Goal: Task Accomplishment & Management: Complete application form

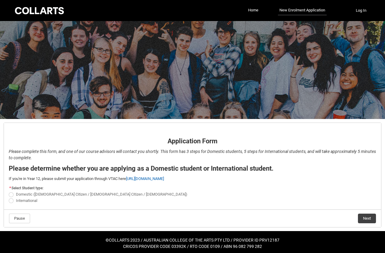
scroll to position [4, 0]
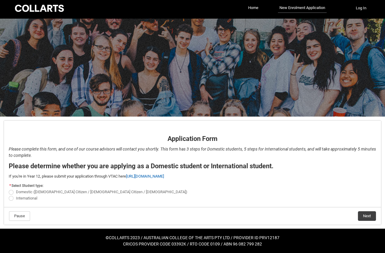
click at [12, 198] on span "REDU_Application_Form_for_Applicant flow" at bounding box center [11, 198] width 5 height 5
click at [9, 195] on input "International" at bounding box center [8, 195] width 0 height 0
radio input "true"
click at [364, 216] on button "Next" at bounding box center [367, 216] width 18 height 10
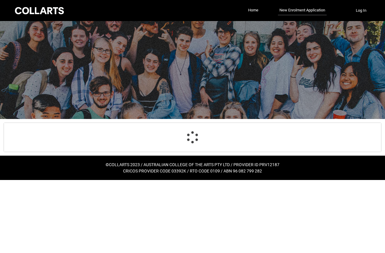
scroll to position [0, 0]
select select "choice_No"
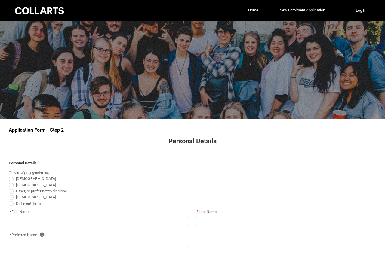
scroll to position [63, 0]
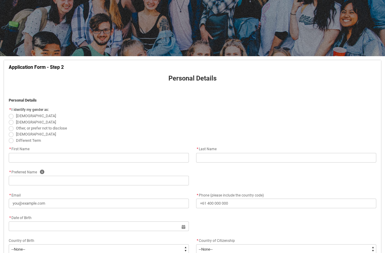
click at [13, 125] on span "[DEMOGRAPHIC_DATA]" at bounding box center [193, 122] width 368 height 6
click at [10, 122] on span "REDU_Application_Form_for_Applicant flow" at bounding box center [11, 122] width 5 height 5
click at [9, 119] on input "[DEMOGRAPHIC_DATA]" at bounding box center [8, 119] width 0 height 0
radio input "true"
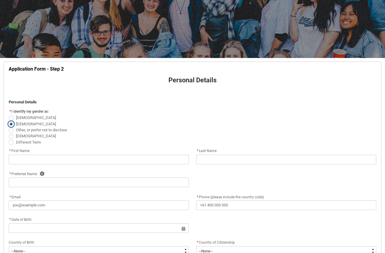
scroll to position [61, 0]
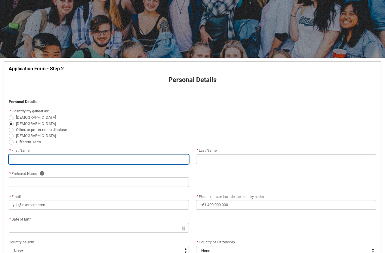
click at [32, 159] on input "REDU_Application_Form_for_Applicant flow" at bounding box center [99, 160] width 180 height 10
type lightning-primitive-input-simple "w"
type input "w"
type lightning-primitive-input-simple "wA"
type input "wA"
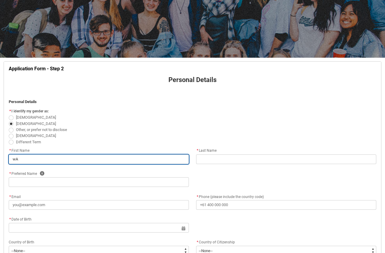
type lightning-primitive-input-simple "wAL"
type input "wAL"
type lightning-primitive-input-simple "wA"
type input "wA"
type lightning-primitive-input-simple "w"
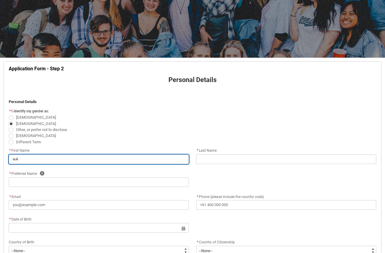
type input "w"
type lightning-primitive-input-simple "W"
type input "W"
type lightning-primitive-input-simple "Wa"
type input "Wa"
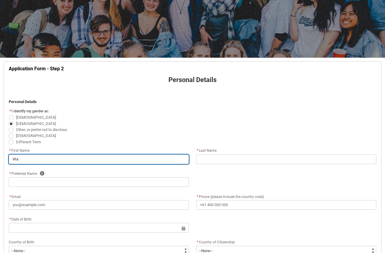
type lightning-primitive-input-simple "Wal"
type input "Wal"
type lightning-primitive-input-simple "[PERSON_NAME]"
type input "[PERSON_NAME]"
type lightning-primitive-input-simple "Walte"
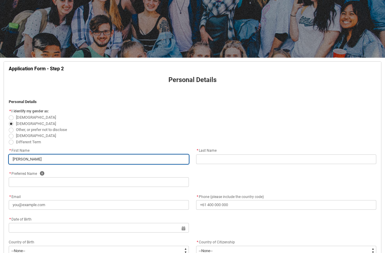
type input "Walte"
type lightning-primitive-input-simple "[PERSON_NAME]"
type input "[PERSON_NAME]"
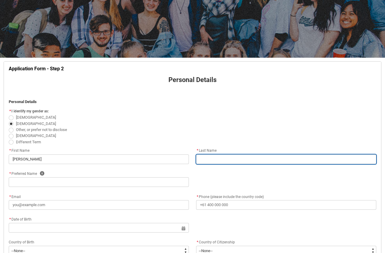
type lightning-primitive-input-simple "Q"
type input "Q"
type lightning-primitive-input-simple "Qu"
type input "Qu"
type lightning-primitive-input-simple "Qua"
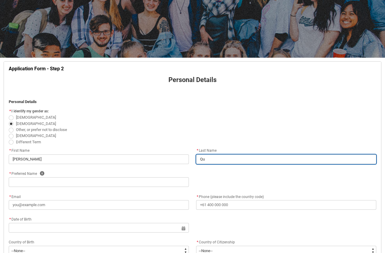
type input "Qua"
type lightning-primitive-input-simple "Quan"
type input "Quan"
type lightning-primitive-input-simple "Quand"
type input "Quand"
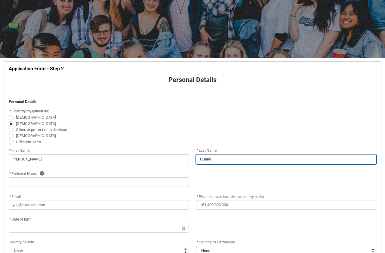
type lightning-primitive-input-simple "Quande"
type input "Quande"
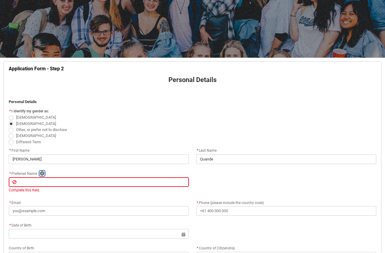
click at [42, 176] on icon "REDU_Application_Form_for_Applicant flow" at bounding box center [42, 173] width 5 height 5
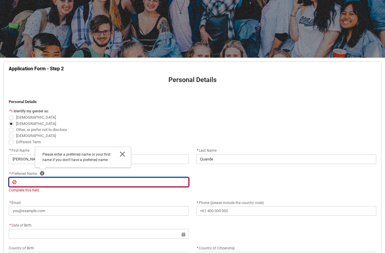
click at [40, 185] on input "REDU_Application_Form_for_Applicant flow" at bounding box center [99, 182] width 180 height 10
type lightning-primitive-input-simple "B"
type input "B"
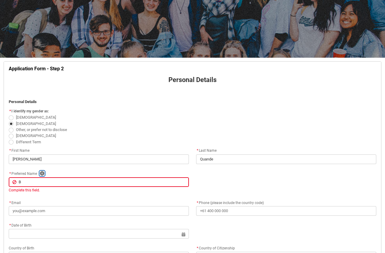
click at [43, 176] on icon "REDU_Application_Form_for_Applicant flow" at bounding box center [42, 173] width 5 height 5
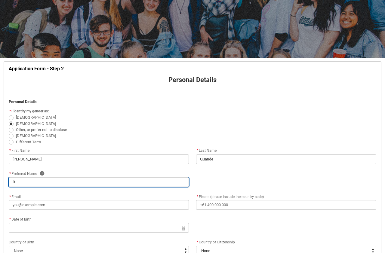
click at [30, 187] on input "B" at bounding box center [99, 182] width 180 height 10
type lightning-primitive-input-simple "BA"
type input "BA"
type lightning-primitive-input-simple "B"
type input "B"
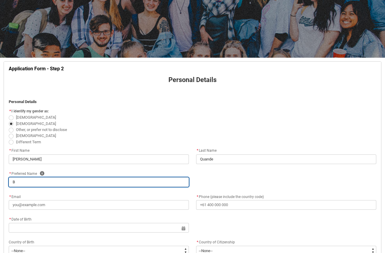
type lightning-primitive-input-simple "Ba"
type input "Ba"
type lightning-primitive-input-simple "Bad"
type input "Bad"
type lightning-primitive-input-simple "Badd"
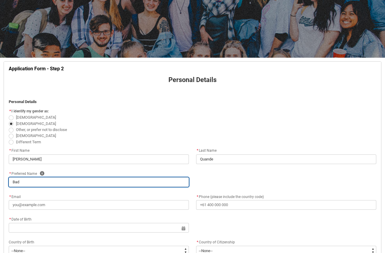
type input "Badd"
type lightning-primitive-input-simple "Baddl"
type input "Baddl"
type lightning-primitive-input-simple "Baddle"
type input "Baddle"
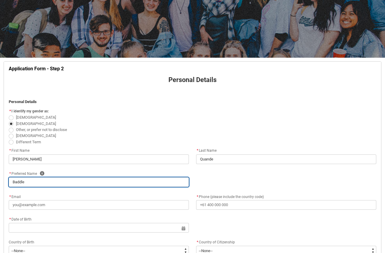
type lightning-primitive-input-simple "[PERSON_NAME]"
type input "[PERSON_NAME]"
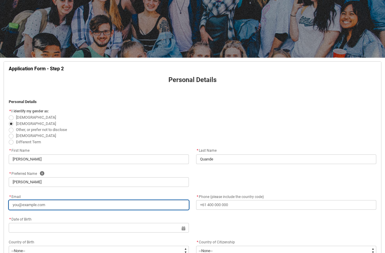
click at [56, 210] on input "* Email" at bounding box center [99, 205] width 180 height 10
type lightning-primitive-input-simple "w"
type input "w"
type lightning-primitive-input-simple "wa"
type input "wa"
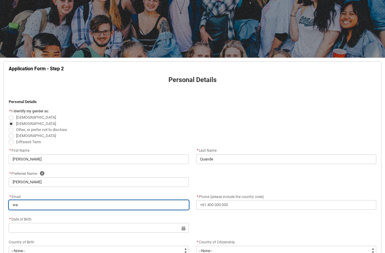
type lightning-primitive-input-simple "wal"
type input "wal"
type lightning-primitive-input-simple "[PERSON_NAME]"
type input "[PERSON_NAME]"
type lightning-primitive-input-simple "walte"
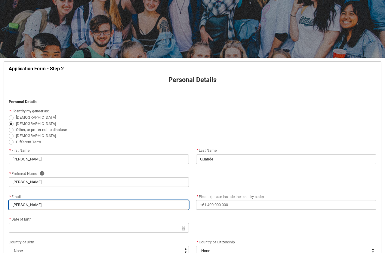
type input "walte"
type lightning-primitive-input-simple "[PERSON_NAME]"
type input "[PERSON_NAME]"
type lightning-primitive-input-simple "walterq"
type input "walterq"
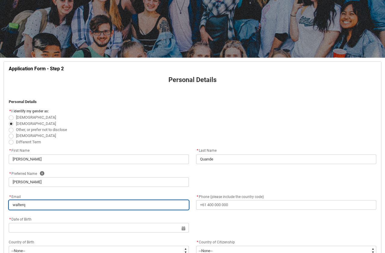
type lightning-primitive-input-simple "walterqu"
type input "walterqu"
type lightning-primitive-input-simple "walterqua"
type input "walterqua"
type lightning-primitive-input-simple "walterquan"
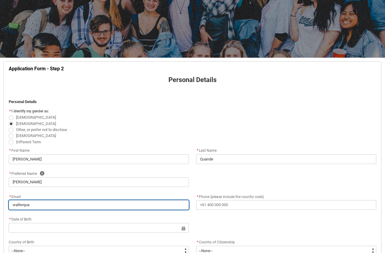
type input "walterquan"
type lightning-primitive-input-simple "walterquand"
type input "walterquand"
type lightning-primitive-input-simple "walterquande"
type input "walterquande"
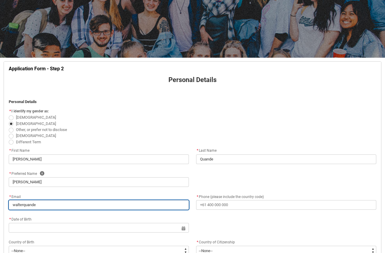
type lightning-primitive-input-simple "walterquande6"
type input "walterquande6"
type lightning-primitive-input-simple "walterquande65"
type input "walterquande65"
type lightning-primitive-input-simple "walterquande65@"
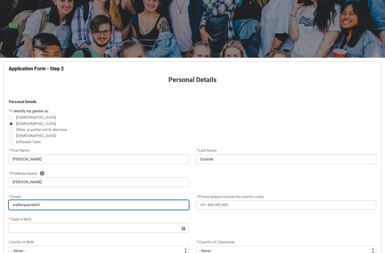
type input "walterquande65@"
type lightning-primitive-input-simple "walterquande65@g"
type input "walterquande65@g"
type lightning-primitive-input-simple "walterquande65@gm"
type input "walterquande65@gm"
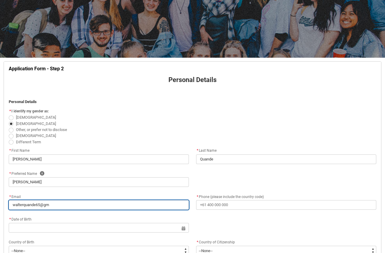
type lightning-primitive-input-simple "walterquande65@gma"
type input "walterquande65@gma"
type lightning-primitive-input-simple "walterquande65@gmai"
type input "walterquande65@gmai"
type lightning-primitive-input-simple "[EMAIL_ADDRESS]"
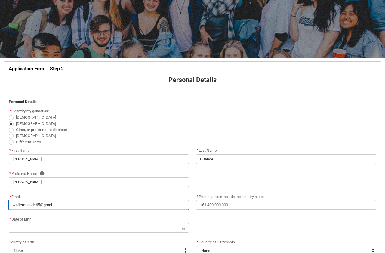
type input "[EMAIL_ADDRESS]"
type lightning-primitive-input-simple "[EMAIL_ADDRESS]."
type input "[EMAIL_ADDRESS]."
type lightning-primitive-input-simple "walterquande65@gmail.c"
type input "walterquande65@gmail.c"
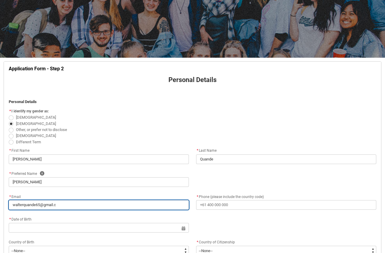
type lightning-primitive-input-simple "[EMAIL_ADDRESS][DOMAIN_NAME]"
type input "[EMAIL_ADDRESS][DOMAIN_NAME]"
type lightning-primitive-input-simple "[EMAIL_ADDRESS][DOMAIN_NAME]"
type input "[EMAIL_ADDRESS][DOMAIN_NAME]"
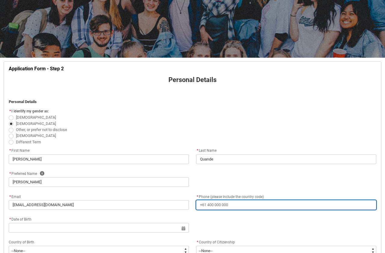
type lightning-primitive-input-simple "+"
type input "+"
type lightning-primitive-input-simple "+6"
type input "+6"
type lightning-primitive-input-simple "+67"
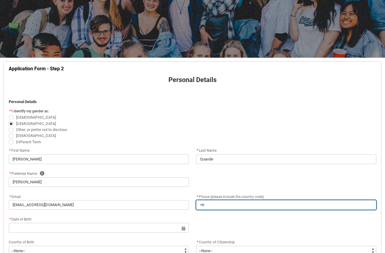
type input "+67"
type lightning-primitive-input-simple "+677"
type input "+677"
type lightning-primitive-input-simple "+677"
type input "+677"
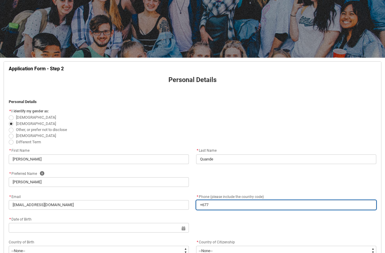
type lightning-primitive-input-simple "+677 7"
type input "+677 7"
type lightning-primitive-input-simple "+677 79"
type input "+677 79"
type lightning-primitive-input-simple "+677 792"
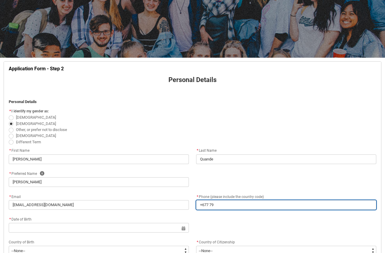
type input "+677 792"
type lightning-primitive-input-simple "[PHONE_NUMBER]"
type input "[PHONE_NUMBER]"
type lightning-primitive-input-simple "[PHONE_NUMBER]"
type input "[PHONE_NUMBER]"
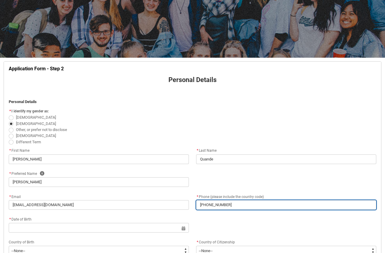
type lightning-primitive-input-simple "[PHONE_NUMBER]"
type input "[PHONE_NUMBER]"
type lightning-primitive-input-simple "[PHONE_NUMBER]"
type input "[PHONE_NUMBER]"
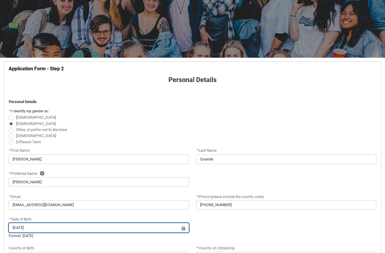
type input "[DATE]"
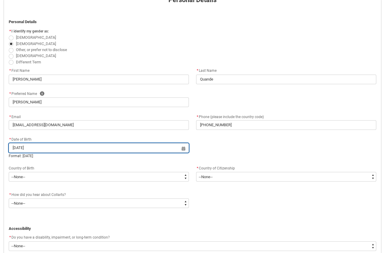
scroll to position [153, 0]
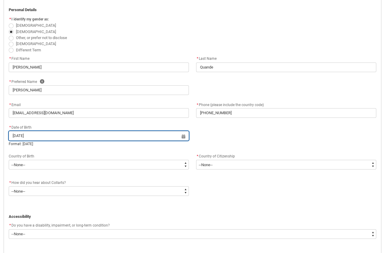
type lightning-datepicker "[DATE]"
type lightning-input "[DATE]"
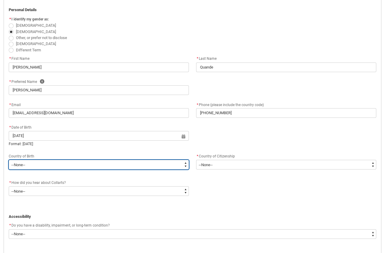
click at [9, 160] on select "--None-- [GEOGRAPHIC_DATA][PERSON_NAME] ([GEOGRAPHIC_DATA]) 7201 [GEOGRAPHIC_DA…" at bounding box center [99, 165] width 180 height 10
type lightning-select "Birth_Country.[DEMOGRAPHIC_DATA]"
click option "[GEOGRAPHIC_DATA]" at bounding box center [0, 0] width 0 height 0
select select "Birth_Country.[DEMOGRAPHIC_DATA]"
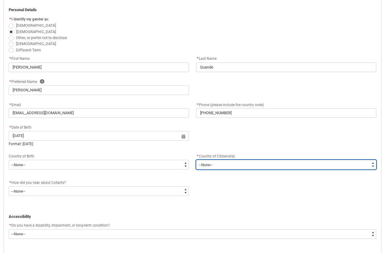
click at [196, 160] on select "--[GEOGRAPHIC_DATA]-- [GEOGRAPHIC_DATA] [GEOGRAPHIC_DATA] [GEOGRAPHIC_DATA] [GE…" at bounding box center [286, 165] width 180 height 10
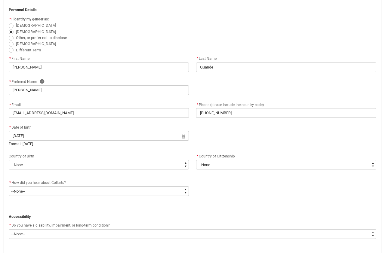
click at [53, 179] on div "REDU_Application_Form_for_Applicant flow" at bounding box center [192, 178] width 375 height 4
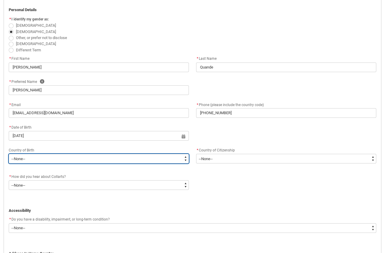
click at [9, 154] on select "--None-- [GEOGRAPHIC_DATA][PERSON_NAME] ([GEOGRAPHIC_DATA]) 7201 [GEOGRAPHIC_DA…" at bounding box center [99, 159] width 180 height 10
click at [17, 162] on select "--None-- [GEOGRAPHIC_DATA][PERSON_NAME] ([GEOGRAPHIC_DATA]) 7201 [GEOGRAPHIC_DA…" at bounding box center [99, 159] width 180 height 10
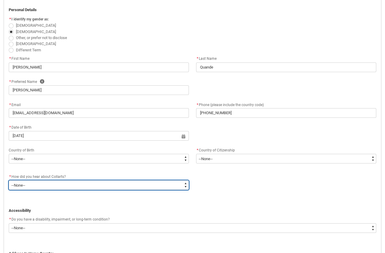
click at [9, 180] on select "--None-- Advertising - Facebook Advertising - Google Advertising - Instagram Ad…" at bounding box center [99, 185] width 180 height 10
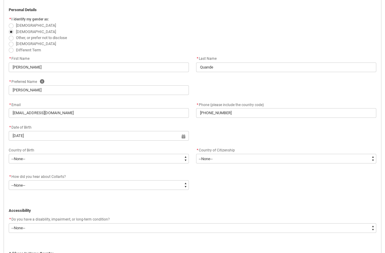
click at [292, 190] on div "* How did you hear about Collarts? * --None-- Advertising - Facebook Advertisin…" at bounding box center [192, 184] width 375 height 23
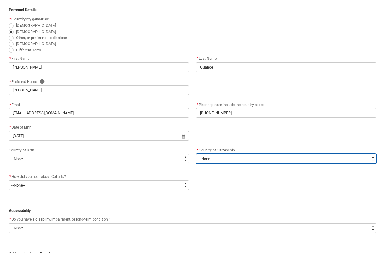
click at [196, 154] on select "--[GEOGRAPHIC_DATA]-- [GEOGRAPHIC_DATA] [GEOGRAPHIC_DATA] [GEOGRAPHIC_DATA] [GE…" at bounding box center [286, 159] width 180 height 10
type lightning-select "Citizenship_Country.[DEMOGRAPHIC_DATA]"
click option "[GEOGRAPHIC_DATA]" at bounding box center [0, 0] width 0 height 0
select select "Citizenship_Country.[DEMOGRAPHIC_DATA]"
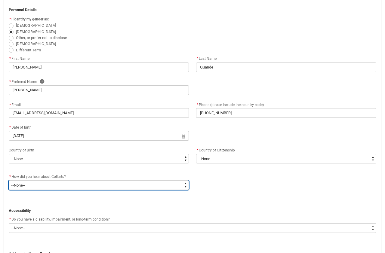
click at [9, 180] on select "--None-- Advertising - Facebook Advertising - Google Advertising - Instagram Ad…" at bounding box center [99, 185] width 180 height 10
type lightning-select "Heard_About_Collarts_[DOMAIN_NAME] Search (Google)"
click option "Online Search (Google)" at bounding box center [0, 0] width 0 height 0
select select "Heard_About_Collarts_[DOMAIN_NAME] Search (Google)"
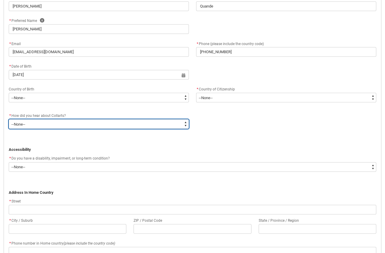
scroll to position [215, 0]
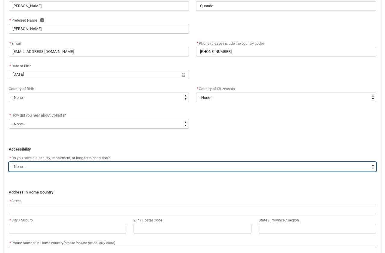
click at [9, 162] on select "--None-- Yes No" at bounding box center [193, 167] width 368 height 10
type lightning-select "No_TextChoice"
click option "No" at bounding box center [0, 0] width 0 height 0
select select "No_TextChoice"
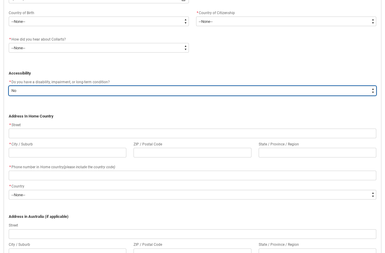
scroll to position [307, 0]
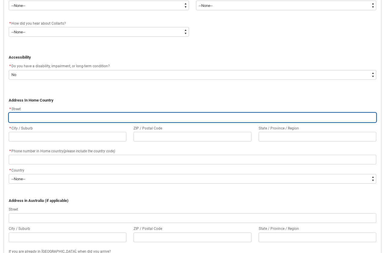
click at [46, 122] on input "REDU_Application_Form_for_Applicant flow" at bounding box center [193, 118] width 368 height 10
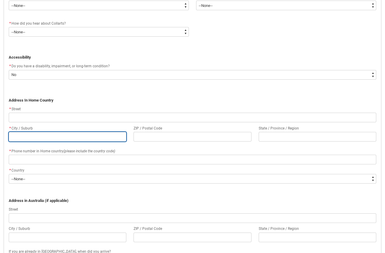
click at [44, 142] on input "REDU_Application_Form_for_Applicant flow" at bounding box center [68, 137] width 118 height 10
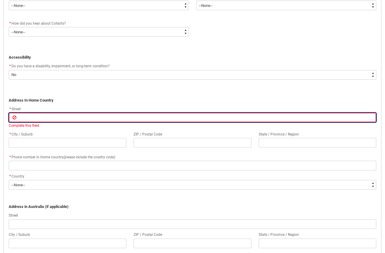
click at [50, 122] on input "REDU_Application_Form_for_Applicant flow" at bounding box center [193, 118] width 368 height 10
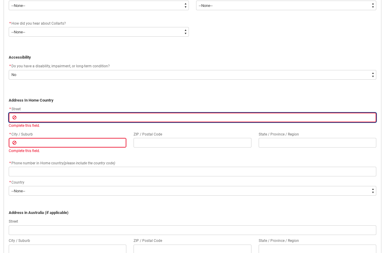
type lightning-primitive-input-simple "W"
type input "W"
type lightning-primitive-input-simple "Wh"
type input "Wh"
type lightning-primitive-input-simple "Whi"
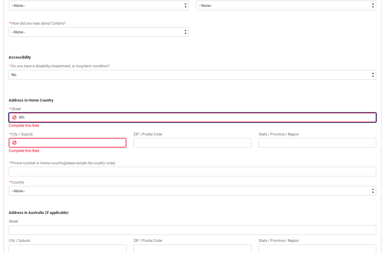
type input "Whi"
type lightning-primitive-input-simple "Whit"
type input "Whit"
type lightning-primitive-input-simple "White"
type input "White"
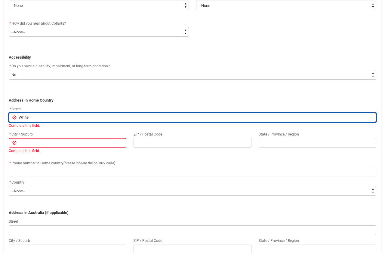
type lightning-primitive-input-simple "White"
type input "White"
type lightning-primitive-input-simple "White R"
type input "White R"
type lightning-primitive-input-simple "White Ri"
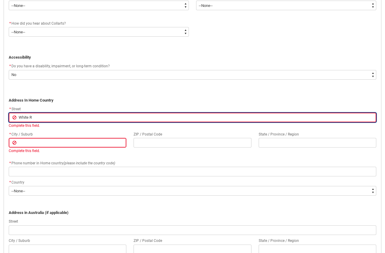
type input "White Ri"
type lightning-primitive-input-simple "White Riv"
type input "White Riv"
type lightning-primitive-input-simple "White Rive"
type input "White Rive"
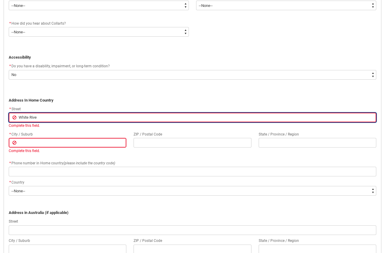
type lightning-primitive-input-simple "White River"
type input "White River"
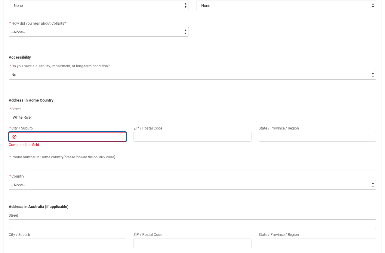
click at [34, 142] on input "REDU_Application_Form_for_Applicant flow" at bounding box center [68, 137] width 118 height 10
type lightning-primitive-input-simple "W"
type input "W"
type lightning-primitive-input-simple "We"
type input "We"
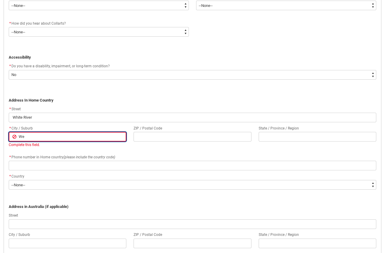
type lightning-primitive-input-simple "[PERSON_NAME]"
type input "[PERSON_NAME]"
type lightning-primitive-input-simple "West"
type input "West"
type lightning-primitive-input-simple "Westn"
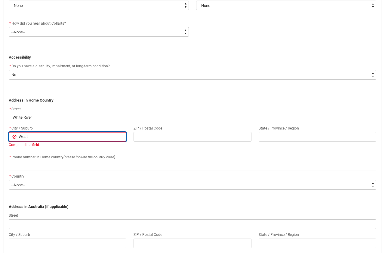
type input "Westn"
type lightning-primitive-input-simple "West"
type input "West"
type lightning-primitive-input-simple "West"
type input "West"
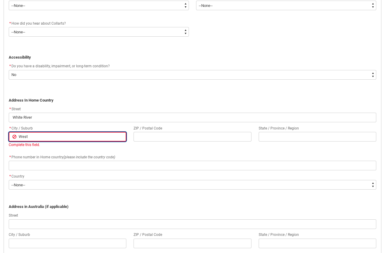
type lightning-primitive-input-simple "West H"
type input "West H"
type lightning-primitive-input-simple "West Ho"
type input "West Ho"
type lightning-primitive-input-simple "West Hon"
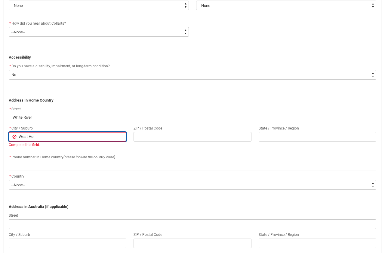
type input "West Hon"
type lightning-primitive-input-simple "West Honi"
type input "West Honi"
type lightning-primitive-input-simple "West Honia"
type input "West Honia"
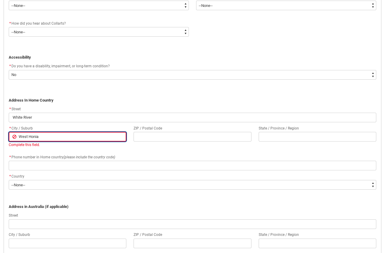
type lightning-primitive-input-simple "West Honiar"
type input "West Honiar"
type lightning-primitive-input-simple "[GEOGRAPHIC_DATA]"
type input "[GEOGRAPHIC_DATA]"
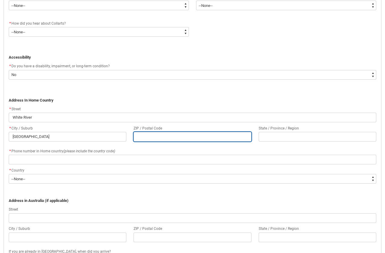
click at [160, 139] on input "REDU_Application_Form_for_Applicant flow" at bounding box center [193, 137] width 118 height 10
click at [142, 140] on input "REDU_Application_Form_for_Applicant flow" at bounding box center [193, 137] width 118 height 10
paste input "P. O. Box R113,"
type lightning-primitive-input-simple "P. O. Box R113,"
type input "P. O. Box R113,"
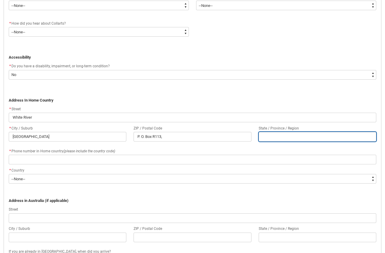
click at [277, 140] on input "REDU_Application_Form_for_Applicant flow" at bounding box center [318, 137] width 118 height 10
type lightning-primitive-input-simple "H"
type input "H"
type lightning-primitive-input-simple "Ho"
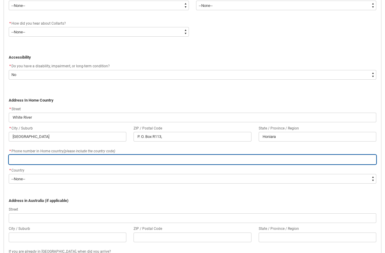
click at [34, 165] on input "REDU_Application_Form_for_Applicant flow" at bounding box center [193, 160] width 368 height 10
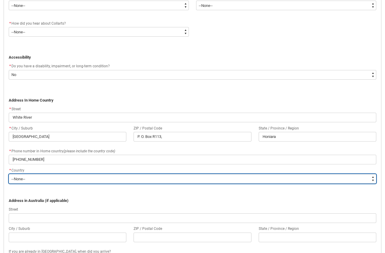
click at [9, 174] on select "--None-- [GEOGRAPHIC_DATA] ([GEOGRAPHIC_DATA]) [GEOGRAPHIC_DATA] [GEOGRAPHIC_DA…" at bounding box center [193, 179] width 368 height 10
click option "[GEOGRAPHIC_DATA]" at bounding box center [0, 0] width 0 height 0
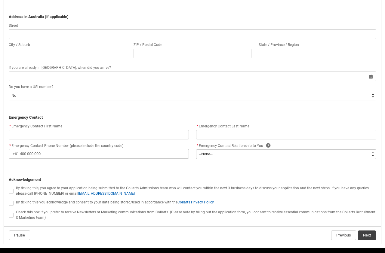
scroll to position [514, 0]
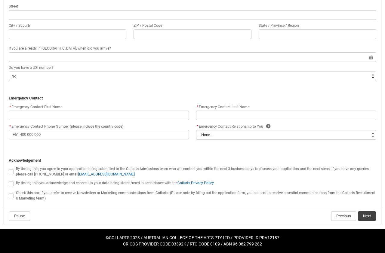
click at [14, 171] on label "REDU_Application_Form_for_Applicant flow" at bounding box center [12, 171] width 7 height 5
click at [9, 169] on input "REDU_Application_Form_for_Applicant flow" at bounding box center [8, 168] width 0 height 0
click at [14, 183] on label "REDU_Application_Form_for_Applicant flow" at bounding box center [12, 183] width 7 height 5
click at [9, 181] on input "REDU_Application_Form_for_Applicant flow" at bounding box center [8, 180] width 0 height 0
click at [13, 196] on span "REDU_Application_Form_for_Applicant flow" at bounding box center [11, 196] width 5 height 5
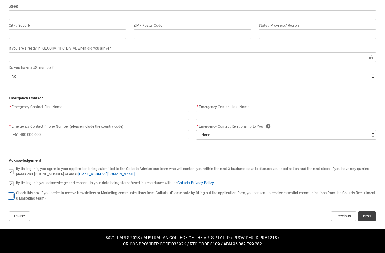
click at [9, 193] on input "REDU_Application_Form_for_Applicant flow" at bounding box center [8, 193] width 0 height 0
click at [369, 219] on button "Next" at bounding box center [367, 216] width 18 height 10
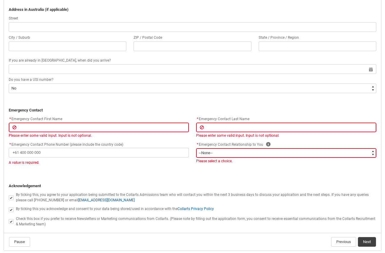
scroll to position [503, 0]
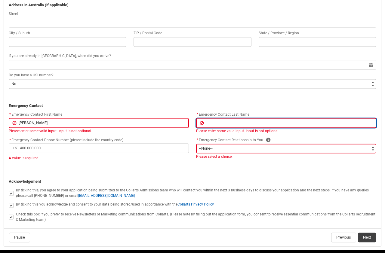
click at [211, 128] on input "REDU_Application_Form_for_Applicant flow" at bounding box center [286, 123] width 180 height 10
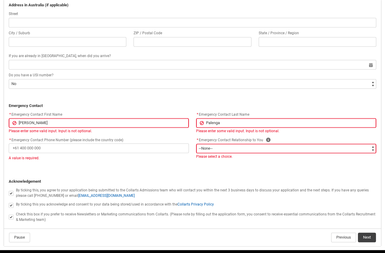
click at [46, 146] on div "* Emergency Contact Phone Number (please include the country code)" at bounding box center [99, 144] width 180 height 17
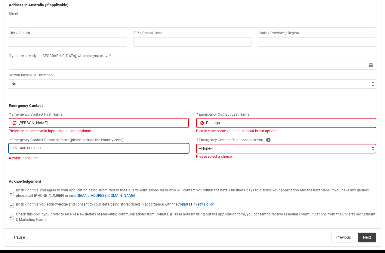
click at [47, 152] on input "* Emergency Contact Phone Number (please include the country code)" at bounding box center [99, 148] width 180 height 10
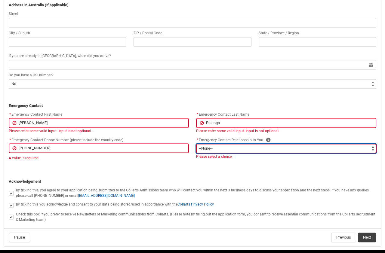
click at [196, 144] on select "--None-- Mother Father Sibling Child Partner Relation Friend" at bounding box center [286, 149] width 180 height 10
click option "Sibling" at bounding box center [0, 0] width 0 height 0
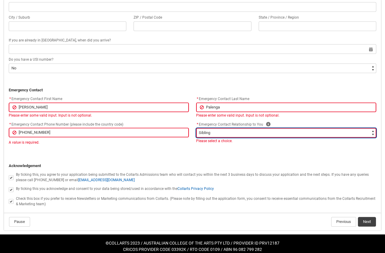
scroll to position [527, 0]
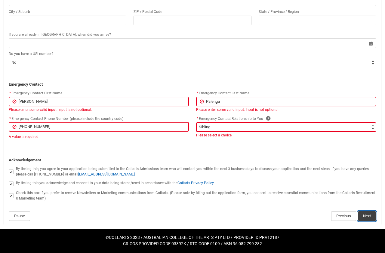
click at [368, 217] on button "Next" at bounding box center [367, 216] width 18 height 10
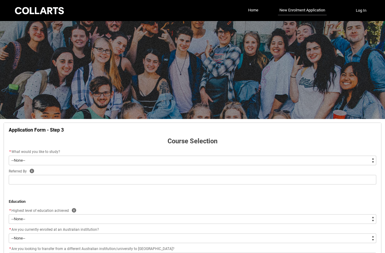
scroll to position [63, 0]
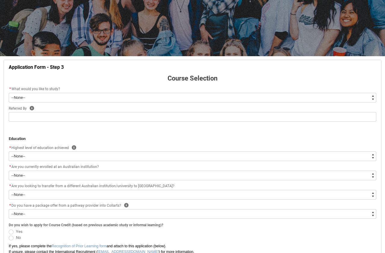
click at [9, 93] on select "--None-- Diploma Bachelor Post Graduate" at bounding box center [193, 98] width 368 height 10
click option "Bachelor" at bounding box center [0, 0] width 0 height 0
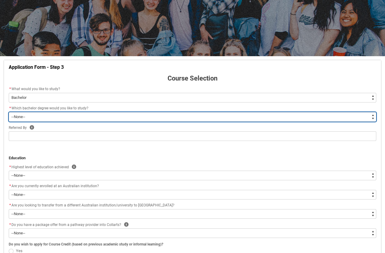
click at [9, 112] on select "--None-- Bachelor of 2D Animation Bachelor of Applied Business (Entertainment M…" at bounding box center [193, 117] width 368 height 10
click option "Double Degree - Bachelor of Design (Fashion & Sustainability) and Bachelor of A…" at bounding box center [0, 0] width 0 height 0
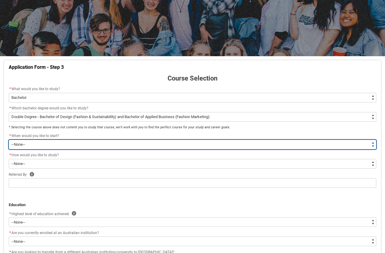
click at [9, 140] on select "--None-- Trimester 1 2026, starting [DATE] Trimester 3 2025, starting [DATE]" at bounding box center [193, 145] width 368 height 10
click option "Trimester 1 2026, starting [DATE]" at bounding box center [0, 0] width 0 height 0
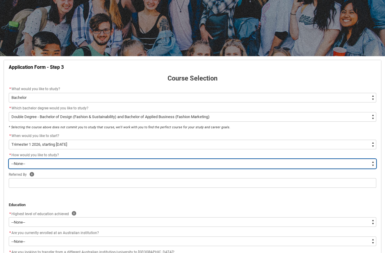
click at [9, 159] on select "--None-- On-campus Online" at bounding box center [193, 164] width 368 height 10
click option "On-campus" at bounding box center [0, 0] width 0 height 0
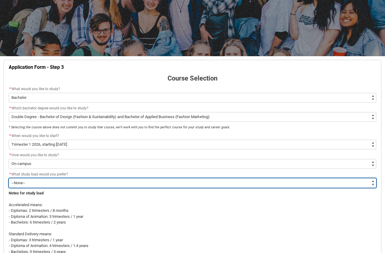
click at [9, 178] on select "--None-- Accelerated Learning Standard Delivery" at bounding box center [193, 183] width 368 height 10
click option "Standard Delivery" at bounding box center [0, 0] width 0 height 0
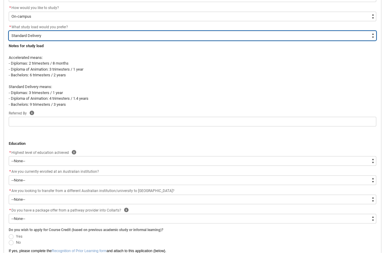
scroll to position [216, 0]
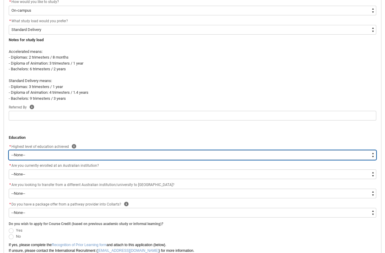
click at [9, 150] on select "--None-- Completed High School Completed a VET Course Completed Foundation Stud…" at bounding box center [193, 155] width 368 height 10
click option "Incomplete University Course" at bounding box center [0, 0] width 0 height 0
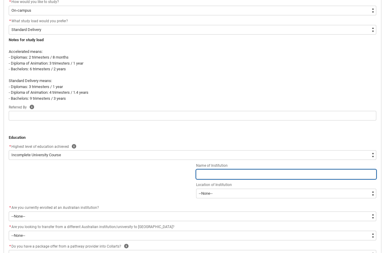
click at [215, 173] on input "REDU_Application_Form_for_Applicant flow" at bounding box center [286, 175] width 180 height 10
drag, startPoint x: 202, startPoint y: 174, endPoint x: 212, endPoint y: 171, distance: 10.7
click at [205, 173] on input "[GEOGRAPHIC_DATA]" at bounding box center [286, 175] width 180 height 10
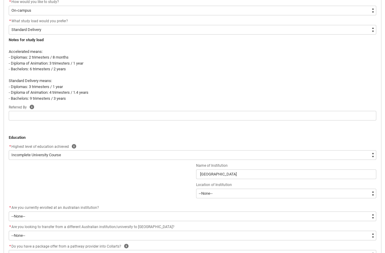
click at [197, 180] on flowruntime-screen-field "Name of Institution [GEOGRAPHIC_DATA]" at bounding box center [286, 171] width 187 height 19
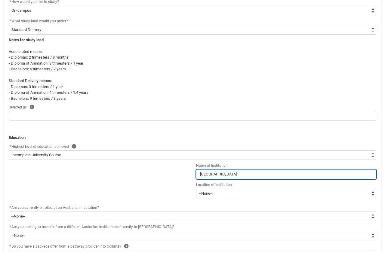
click at [201, 174] on input "[GEOGRAPHIC_DATA]" at bounding box center [286, 175] width 180 height 10
click at [217, 175] on input "[GEOGRAPHIC_DATA]" at bounding box center [286, 175] width 180 height 10
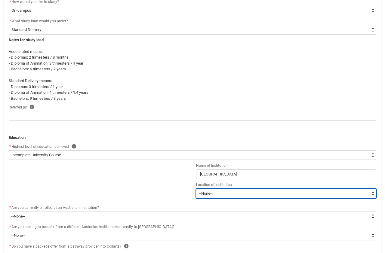
click at [196, 189] on select "--[GEOGRAPHIC_DATA]-- [GEOGRAPHIC_DATA] [GEOGRAPHIC_DATA] [GEOGRAPHIC_DATA] [GE…" at bounding box center [286, 194] width 180 height 10
click option "[GEOGRAPHIC_DATA]" at bounding box center [0, 0] width 0 height 0
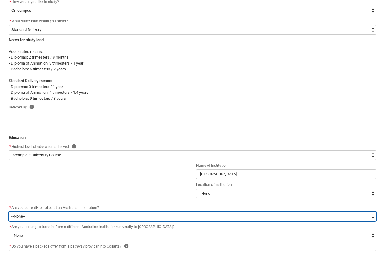
click at [9, 212] on select "--None-- Yes No" at bounding box center [193, 217] width 368 height 10
click option "No" at bounding box center [0, 0] width 0 height 0
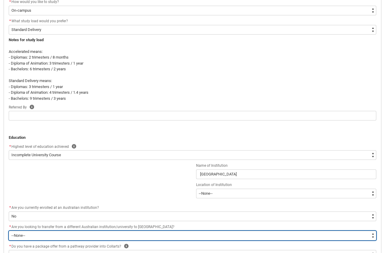
click at [9, 231] on select "--None-- Yes No" at bounding box center [193, 236] width 368 height 10
click option "No" at bounding box center [0, 0] width 0 height 0
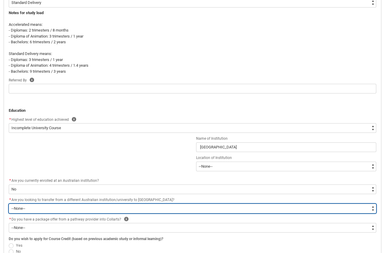
scroll to position [278, 0]
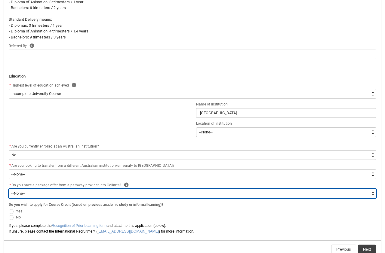
click at [9, 189] on select "--None-- Yes No" at bounding box center [193, 194] width 368 height 10
click option "No" at bounding box center [0, 0] width 0 height 0
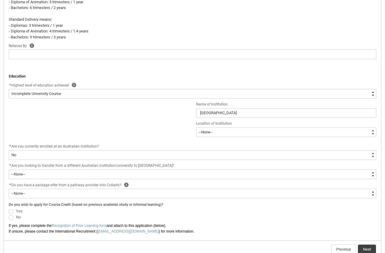
click at [10, 211] on span "REDU_Application_Form_for_Applicant flow" at bounding box center [11, 211] width 5 height 5
click at [9, 208] on input "Yes" at bounding box center [8, 208] width 0 height 0
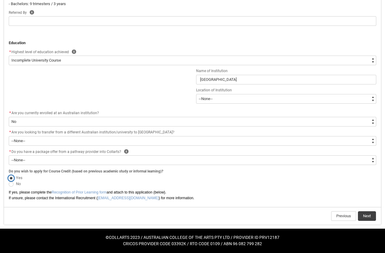
scroll to position [312, 0]
click at [367, 216] on button "Next" at bounding box center [367, 216] width 18 height 10
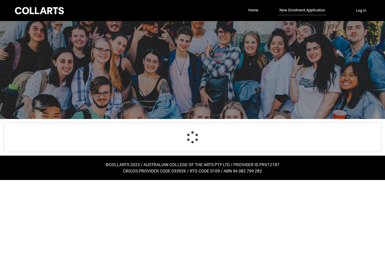
scroll to position [63, 0]
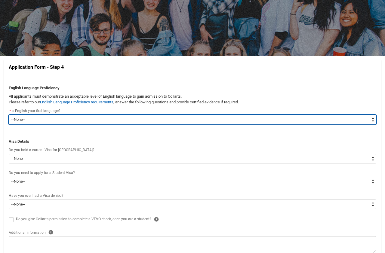
click at [9, 115] on select "--None-- Yes No" at bounding box center [193, 120] width 368 height 10
click option "No" at bounding box center [0, 0] width 0 height 0
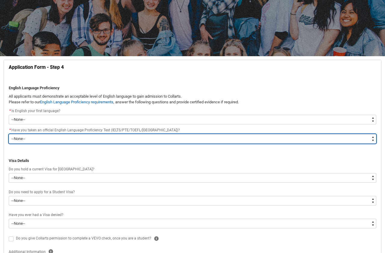
click at [9, 134] on select "--None-- Yes No" at bounding box center [193, 139] width 368 height 10
click option "No" at bounding box center [0, 0] width 0 height 0
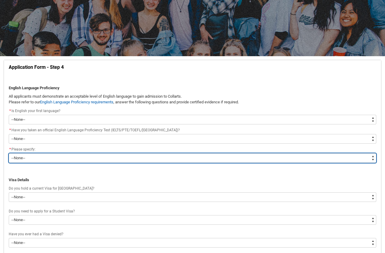
click at [9, 153] on select "--None-- English is my first language I would like to study English with one of…" at bounding box center [193, 158] width 368 height 10
click option "I would like to study English with one of your Pathway Providers" at bounding box center [0, 0] width 0 height 0
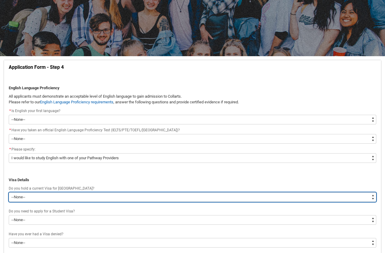
click at [9, 193] on select "--None-- Yes No" at bounding box center [193, 198] width 368 height 10
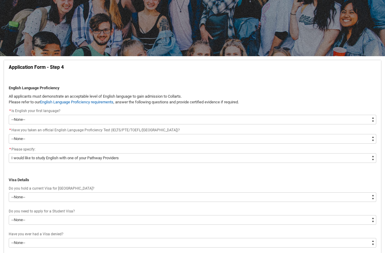
click at [219, 230] on div "REDU_Application_Form_for_Applicant flow" at bounding box center [192, 229] width 375 height 4
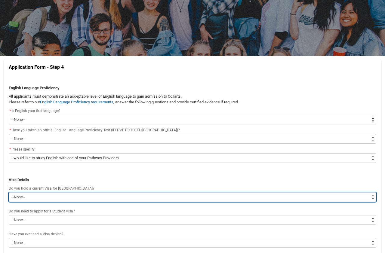
click at [9, 193] on select "--None-- Yes No" at bounding box center [193, 198] width 368 height 10
click option "No" at bounding box center [0, 0] width 0 height 0
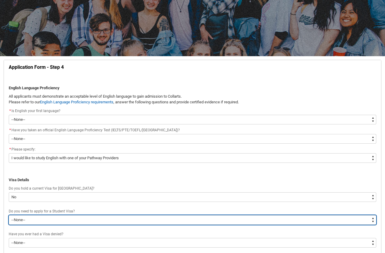
click at [9, 215] on select "--None-- Yes No" at bounding box center [193, 220] width 368 height 10
click option "No" at bounding box center [0, 0] width 0 height 0
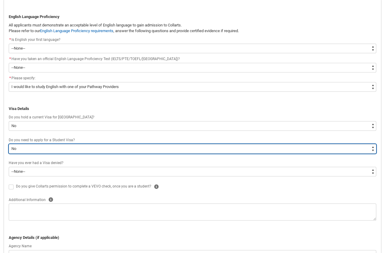
scroll to position [155, 0]
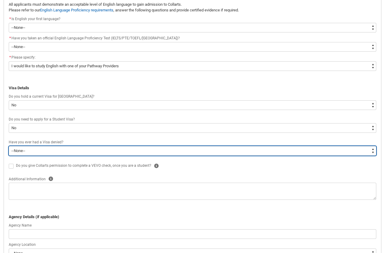
click at [9, 146] on select "--None-- Yes No" at bounding box center [193, 151] width 368 height 10
click option "No" at bounding box center [0, 0] width 0 height 0
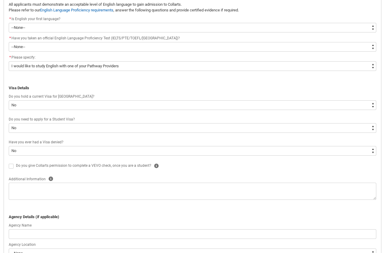
click at [11, 166] on span "REDU_Application_Form_for_Applicant flow" at bounding box center [11, 166] width 5 height 5
click at [9, 163] on input "REDU_Application_Form_for_Applicant flow" at bounding box center [8, 163] width 0 height 0
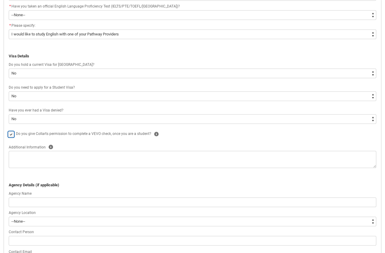
scroll to position [216, 0]
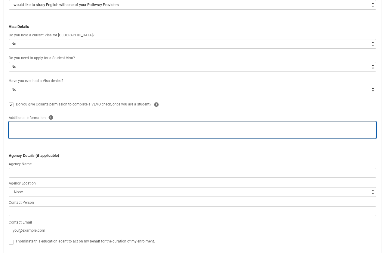
click at [21, 128] on textarea "REDU_Application_Form_for_Applicant flow" at bounding box center [193, 130] width 368 height 17
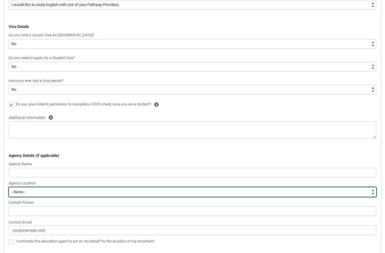
click at [9, 187] on select "--[GEOGRAPHIC_DATA]-- [GEOGRAPHIC_DATA] [GEOGRAPHIC_DATA] [GEOGRAPHIC_DATA] [GE…" at bounding box center [193, 192] width 368 height 10
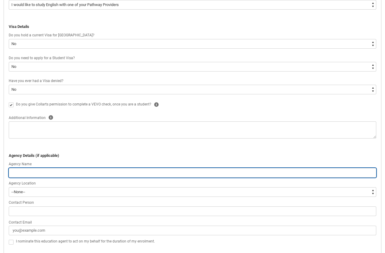
click at [67, 174] on input "REDU_Application_Form_for_Applicant flow" at bounding box center [193, 173] width 368 height 10
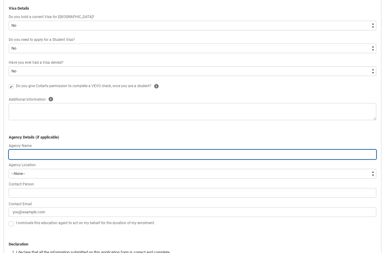
scroll to position [247, 0]
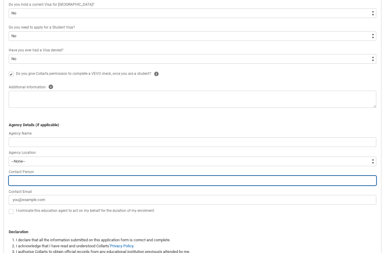
click at [42, 180] on input "REDU_Application_Form_for_Applicant flow" at bounding box center [193, 181] width 368 height 10
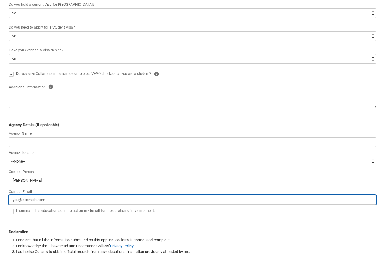
click at [51, 200] on input "Contact Email" at bounding box center [193, 200] width 368 height 10
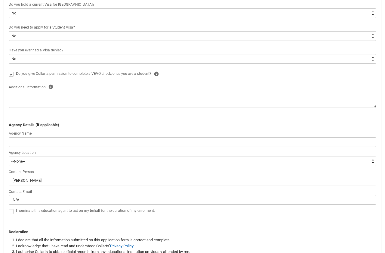
click at [11, 214] on lightning-input "REDU_Application_Form_for_Applicant flow" at bounding box center [12, 211] width 7 height 8
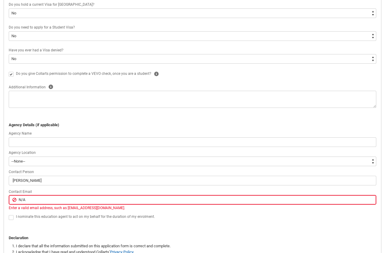
click at [11, 217] on span "REDU_Application_Form_for_Applicant flow" at bounding box center [11, 217] width 5 height 5
click at [9, 214] on input "REDU_Application_Form_for_Applicant flow" at bounding box center [8, 214] width 0 height 0
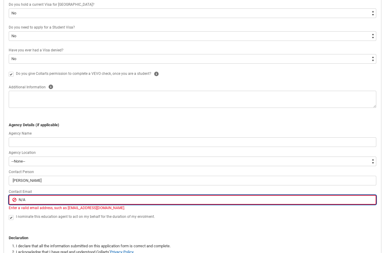
click at [32, 202] on input "N/A" at bounding box center [193, 200] width 368 height 10
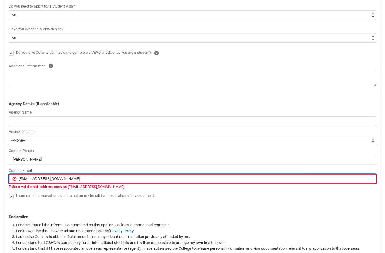
scroll to position [278, 0]
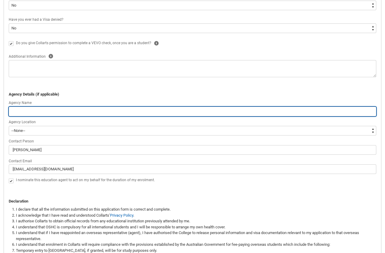
click at [32, 110] on input "REDU_Application_Form_for_Applicant flow" at bounding box center [193, 112] width 368 height 10
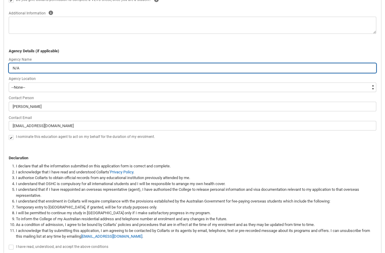
scroll to position [371, 0]
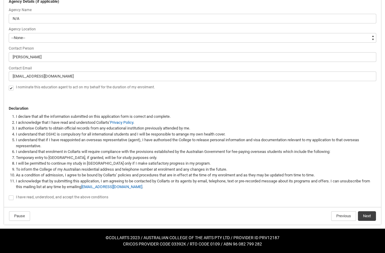
click at [11, 197] on span "REDU_Application_Form_for_Applicant flow" at bounding box center [11, 198] width 5 height 5
click at [9, 195] on input "REDU_Application_Form_for_Applicant flow" at bounding box center [8, 195] width 0 height 0
click at [369, 216] on button "Next" at bounding box center [367, 216] width 18 height 10
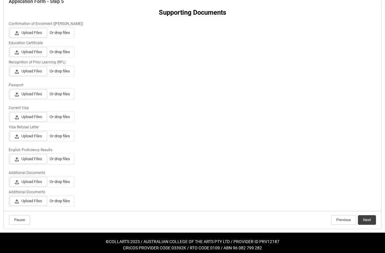
scroll to position [133, 0]
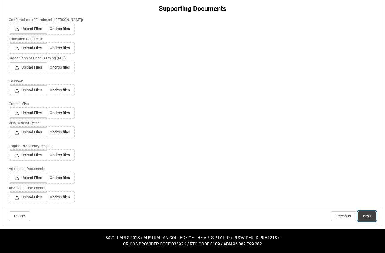
click at [365, 213] on button "Next" at bounding box center [367, 216] width 18 height 10
